Goal: Check status: Check status

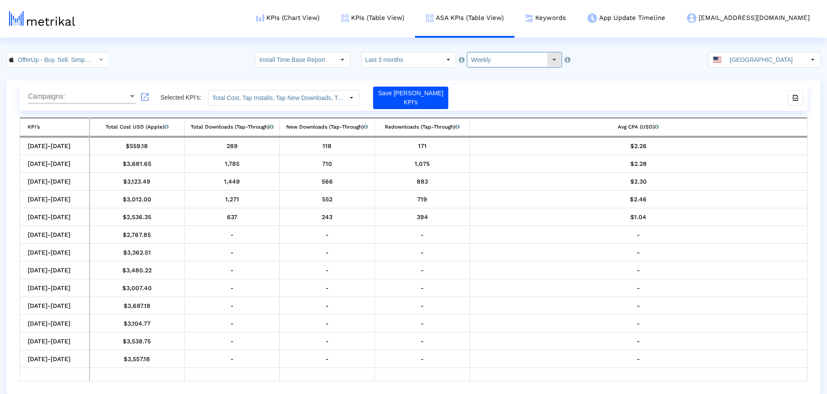
click at [532, 61] on input "Weekly" at bounding box center [508, 59] width 80 height 15
click at [519, 75] on div "Daily" at bounding box center [506, 75] width 85 height 14
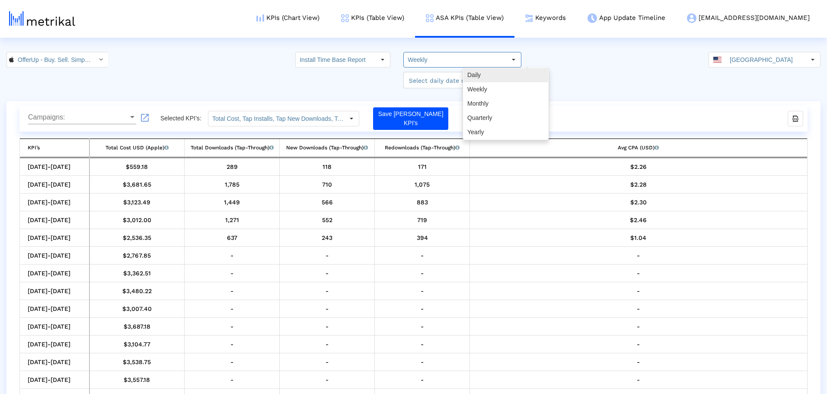
type input "Daily"
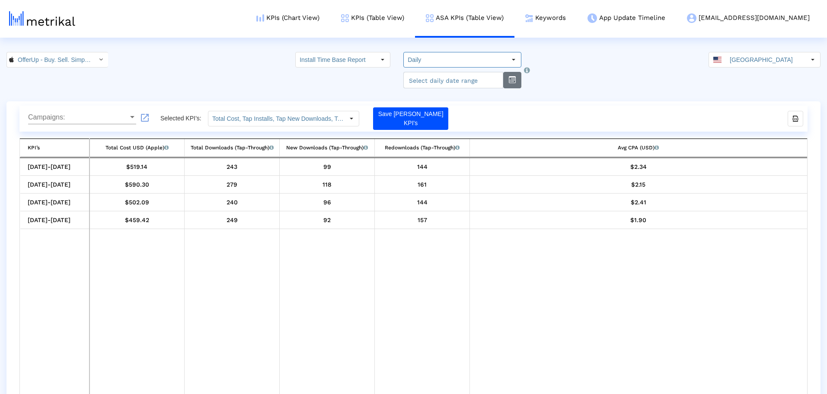
click at [505, 79] on button "button" at bounding box center [512, 80] width 18 height 16
select select "10"
select select "2025"
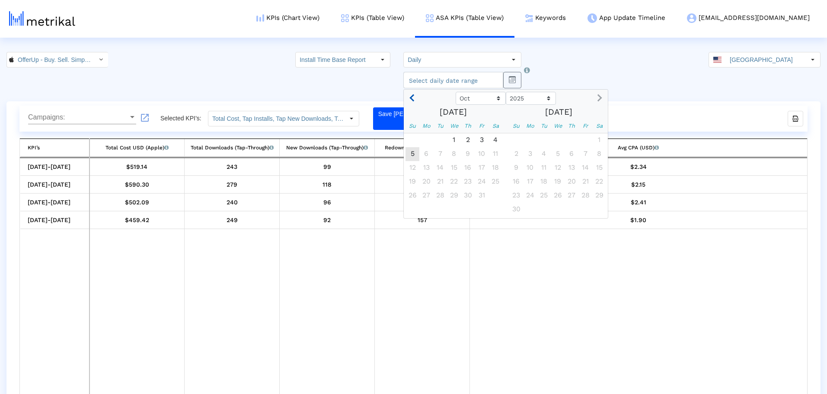
click at [410, 102] on button "Previous month" at bounding box center [412, 98] width 11 height 14
select select "9"
click at [412, 182] on span "21" at bounding box center [413, 182] width 14 height 14
type input "2025-09-21"
select select "10"
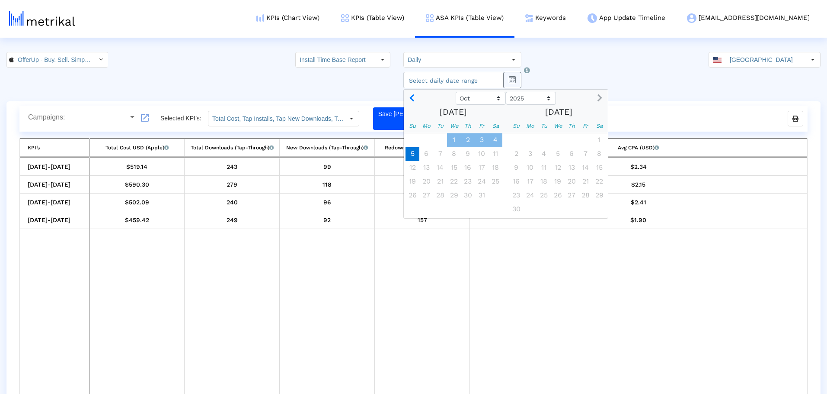
click at [407, 153] on span "5" at bounding box center [413, 154] width 14 height 14
type input "2025-10-05"
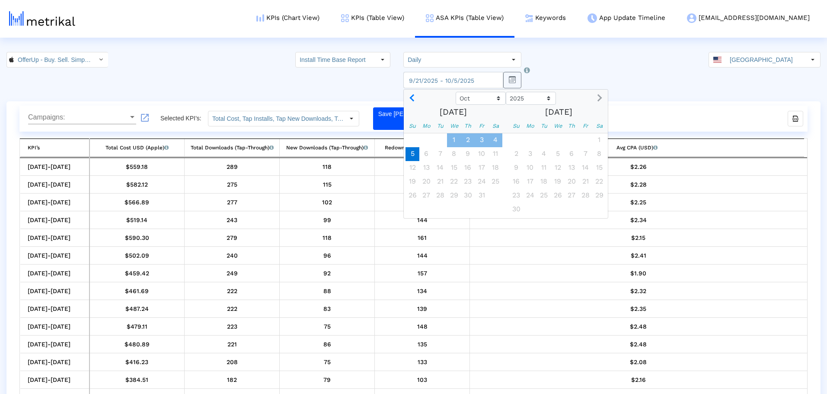
click at [574, 70] on div "OfferUp - Buy. Sell. Simple. < 468996152 > Install Time Base Report Select how …" at bounding box center [413, 70] width 827 height 36
